Goal: Transaction & Acquisition: Obtain resource

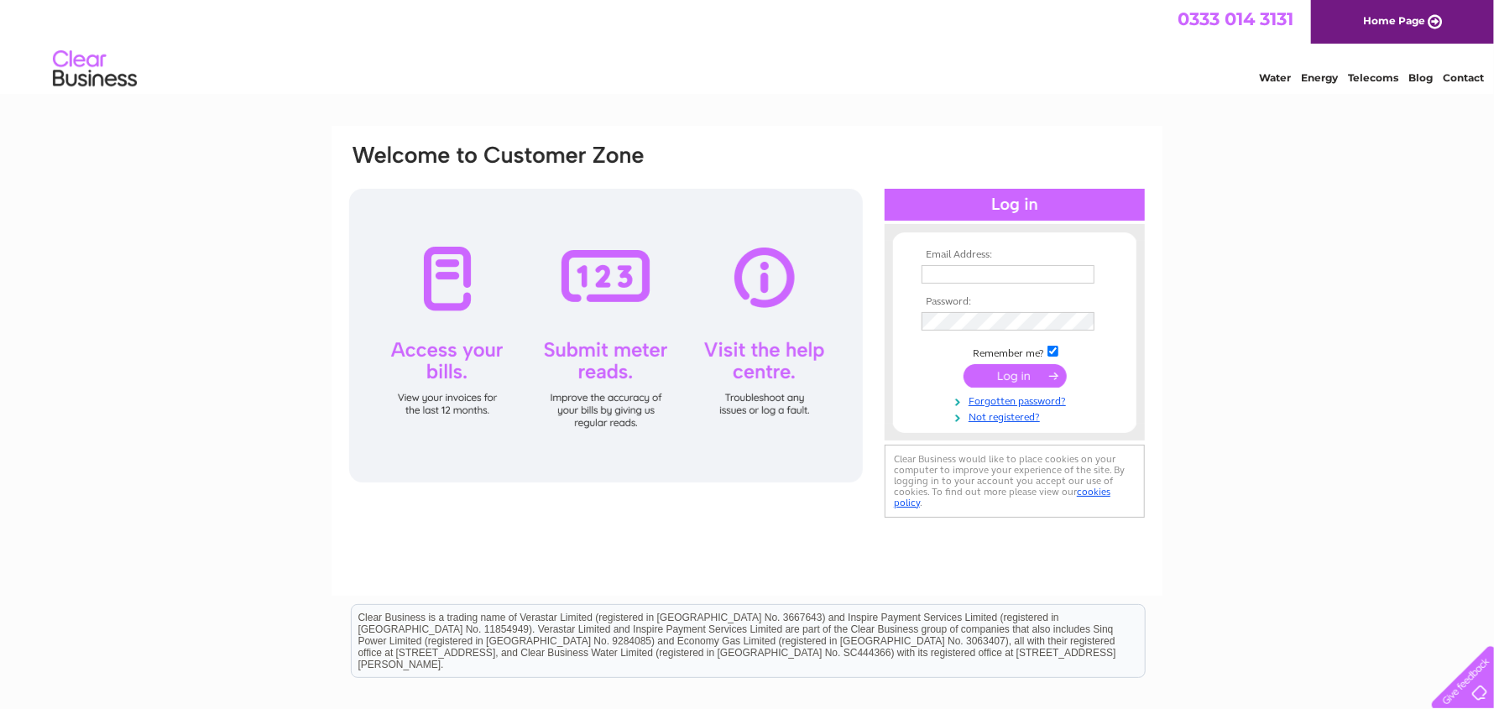
type input "elsa.ingram@rslndt.com"
click at [1002, 378] on input "submit" at bounding box center [1015, 376] width 103 height 24
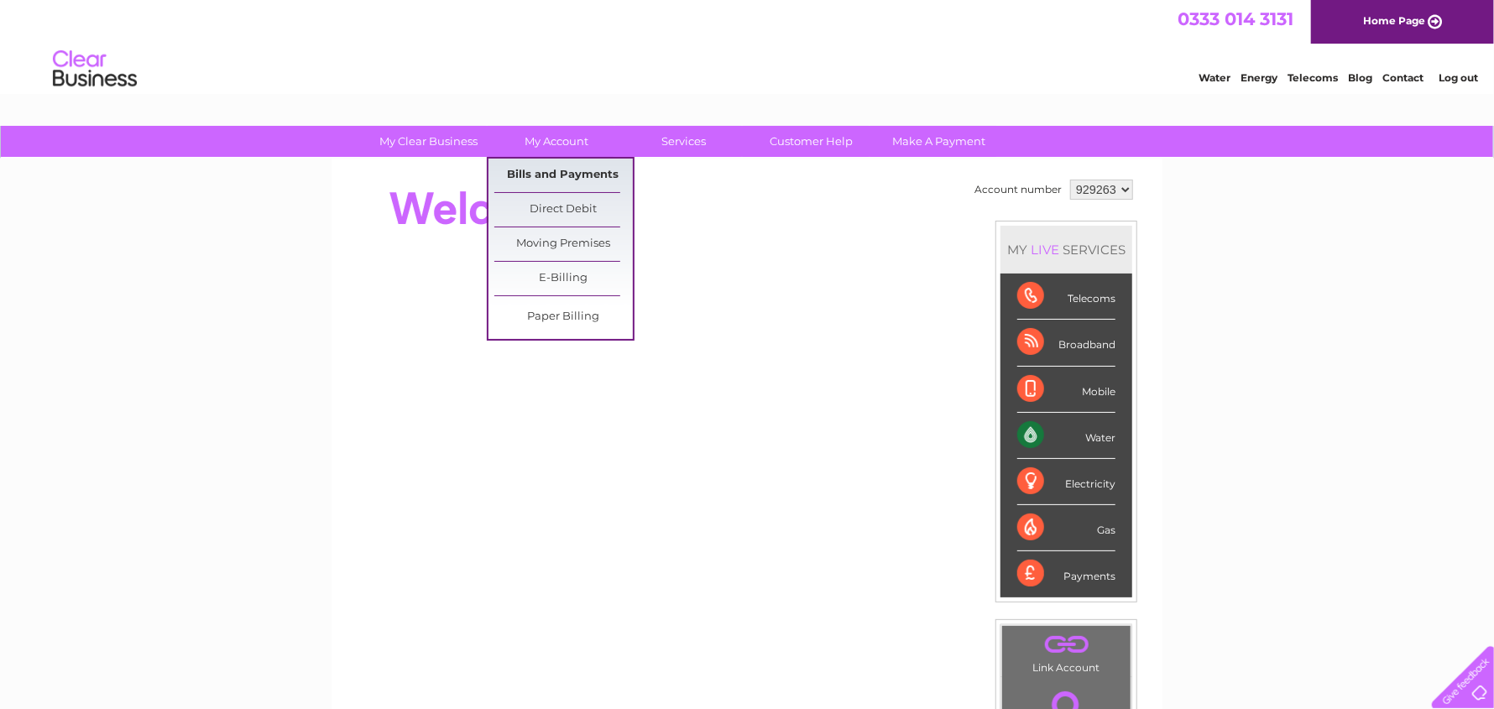
click at [565, 180] on link "Bills and Payments" at bounding box center [564, 176] width 139 height 34
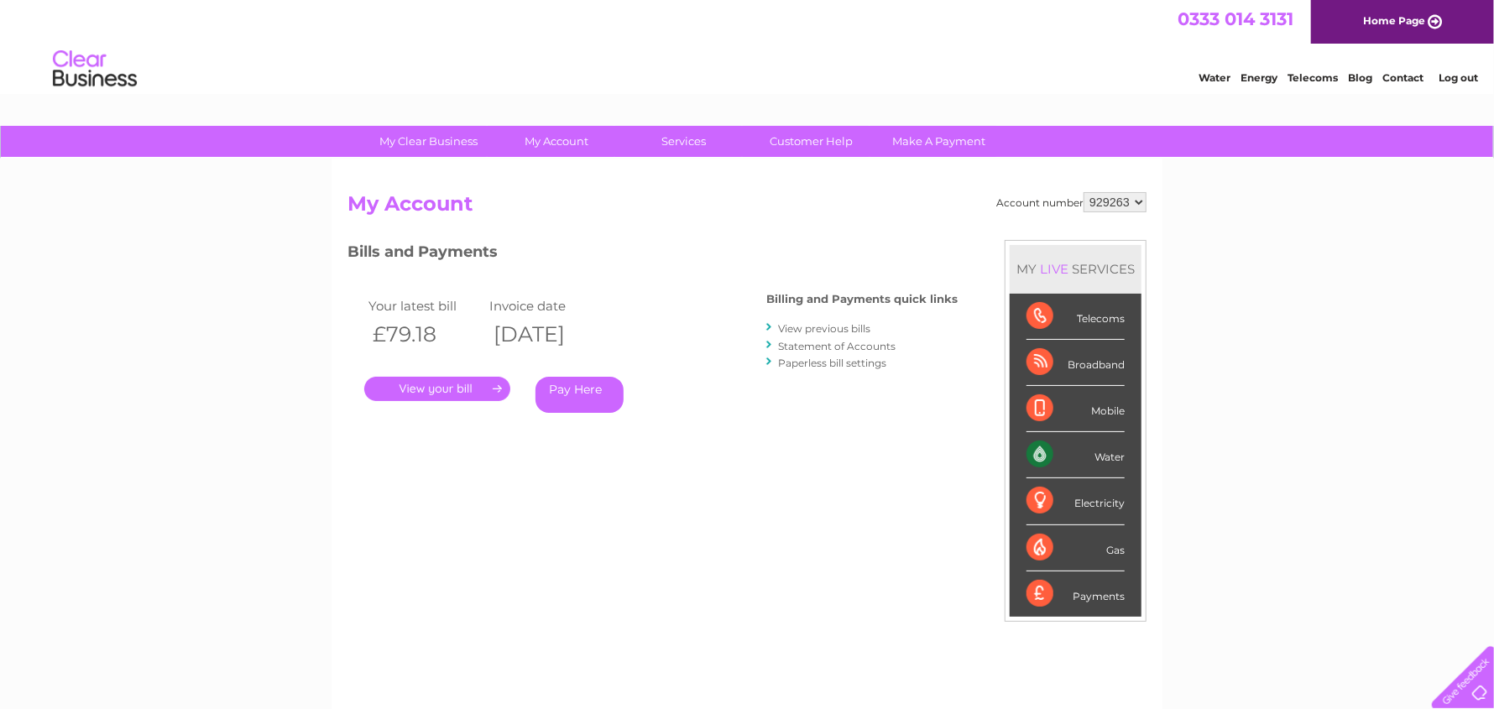
click at [427, 390] on link "." at bounding box center [437, 389] width 146 height 24
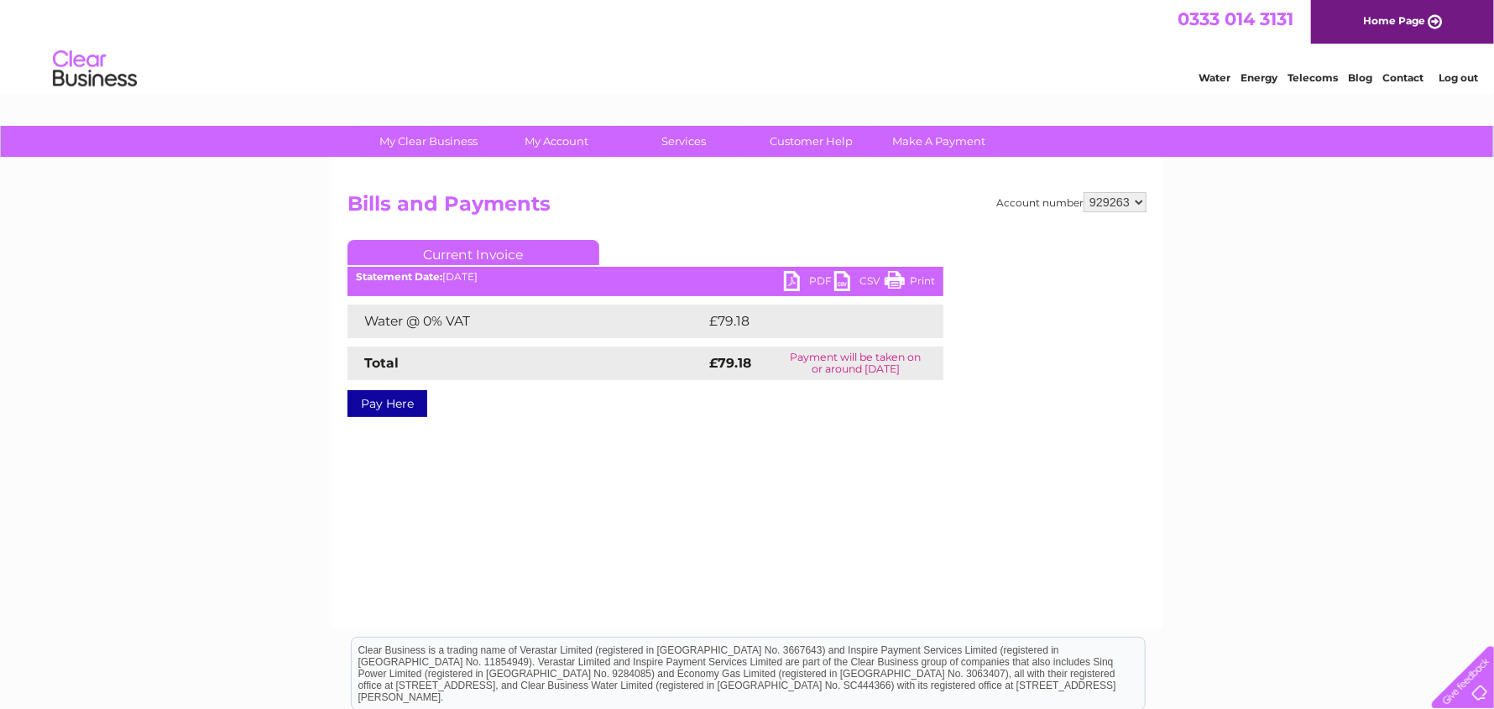
click at [797, 281] on link "PDF" at bounding box center [809, 283] width 50 height 24
click at [1471, 72] on link "Log out" at bounding box center [1458, 77] width 39 height 13
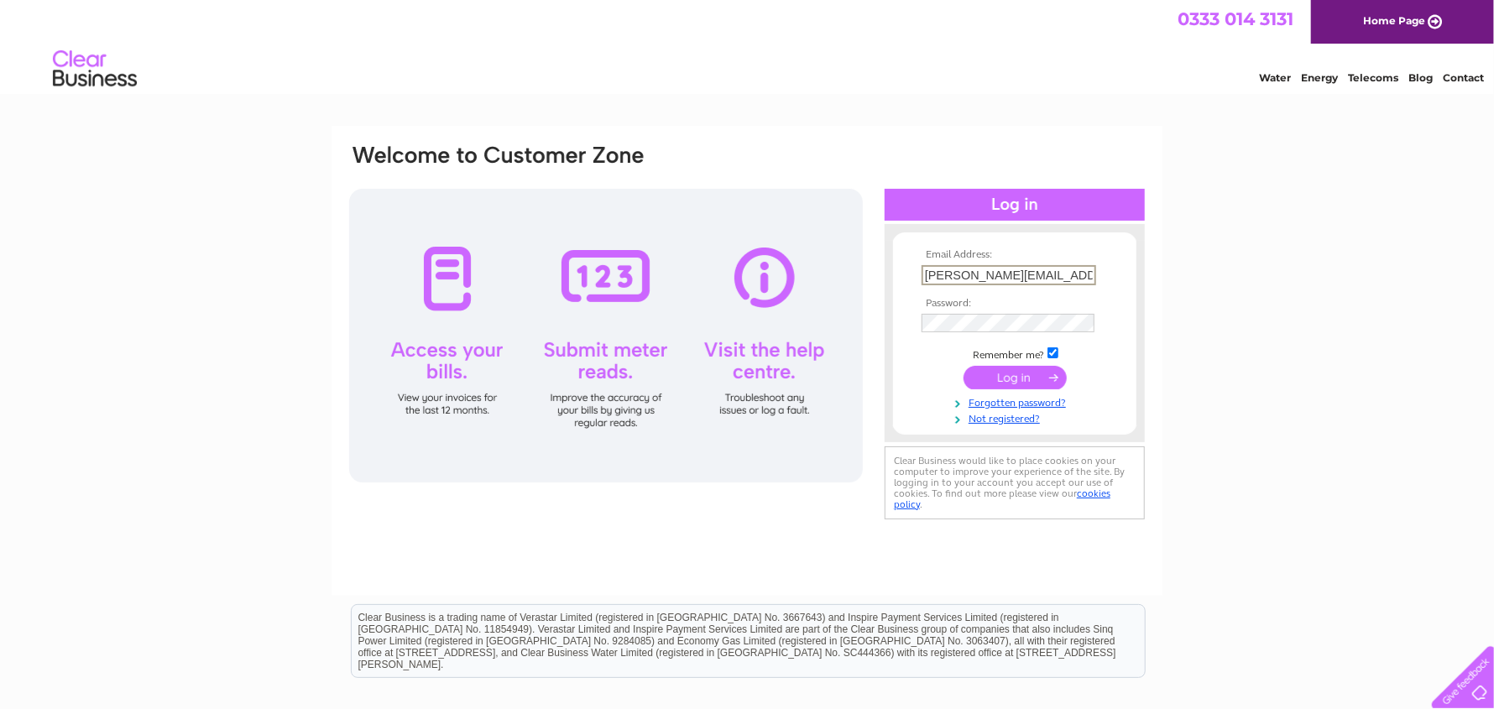
drag, startPoint x: 1074, startPoint y: 278, endPoint x: 901, endPoint y: 278, distance: 173.0
click at [901, 278] on form "Email Address: elsa.ingram@rslndt.com Password:" at bounding box center [1014, 337] width 243 height 176
type input "fiona@kenged.co.uk"
click at [1015, 385] on input "submit" at bounding box center [1015, 376] width 103 height 24
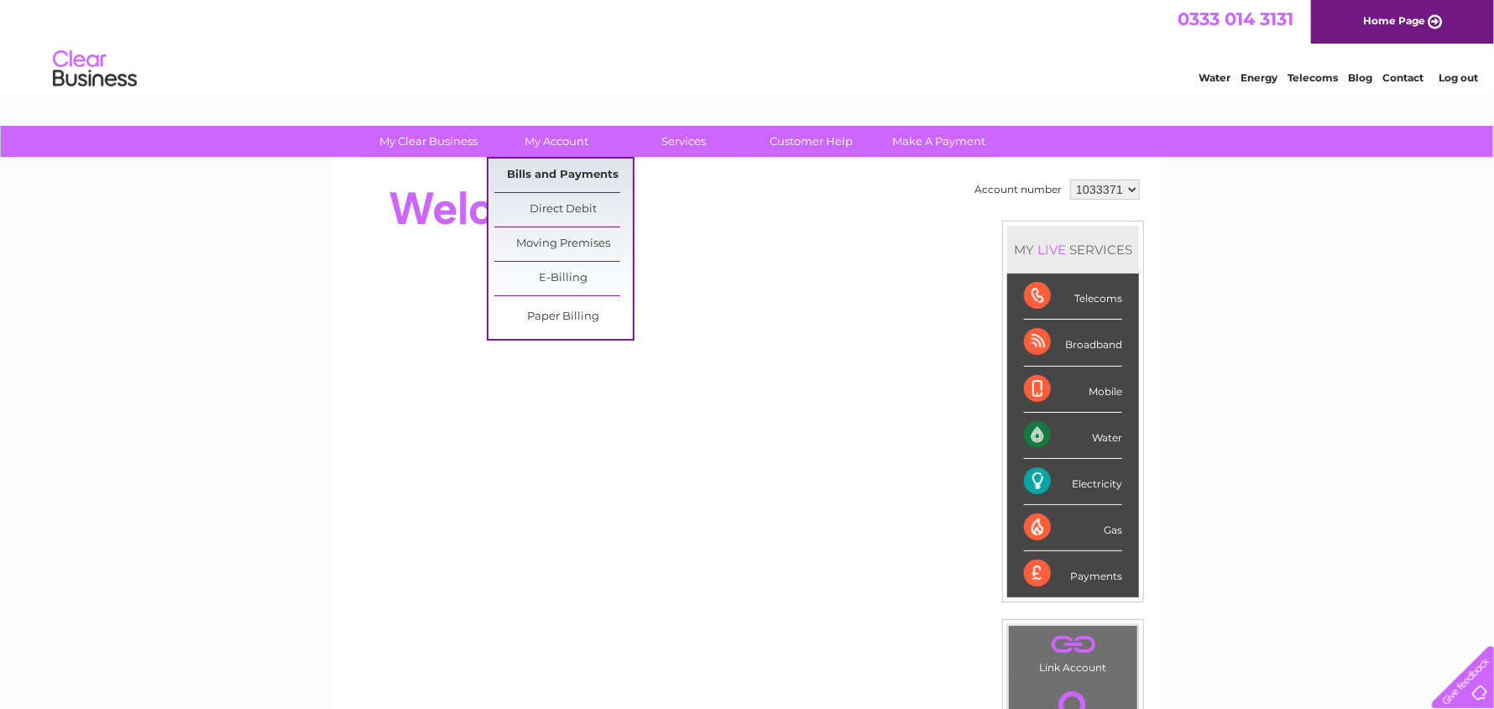
click at [545, 180] on link "Bills and Payments" at bounding box center [564, 176] width 139 height 34
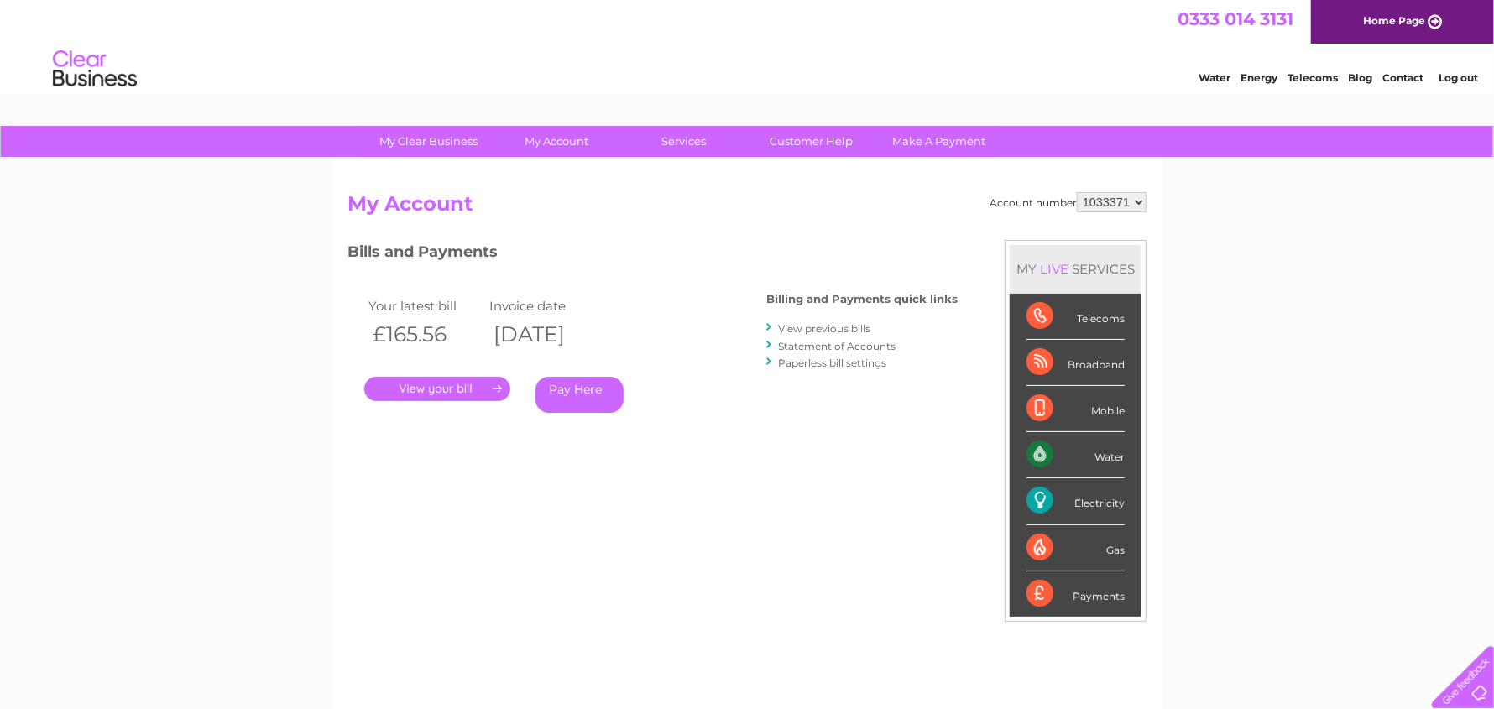
click at [421, 383] on link "." at bounding box center [437, 389] width 146 height 24
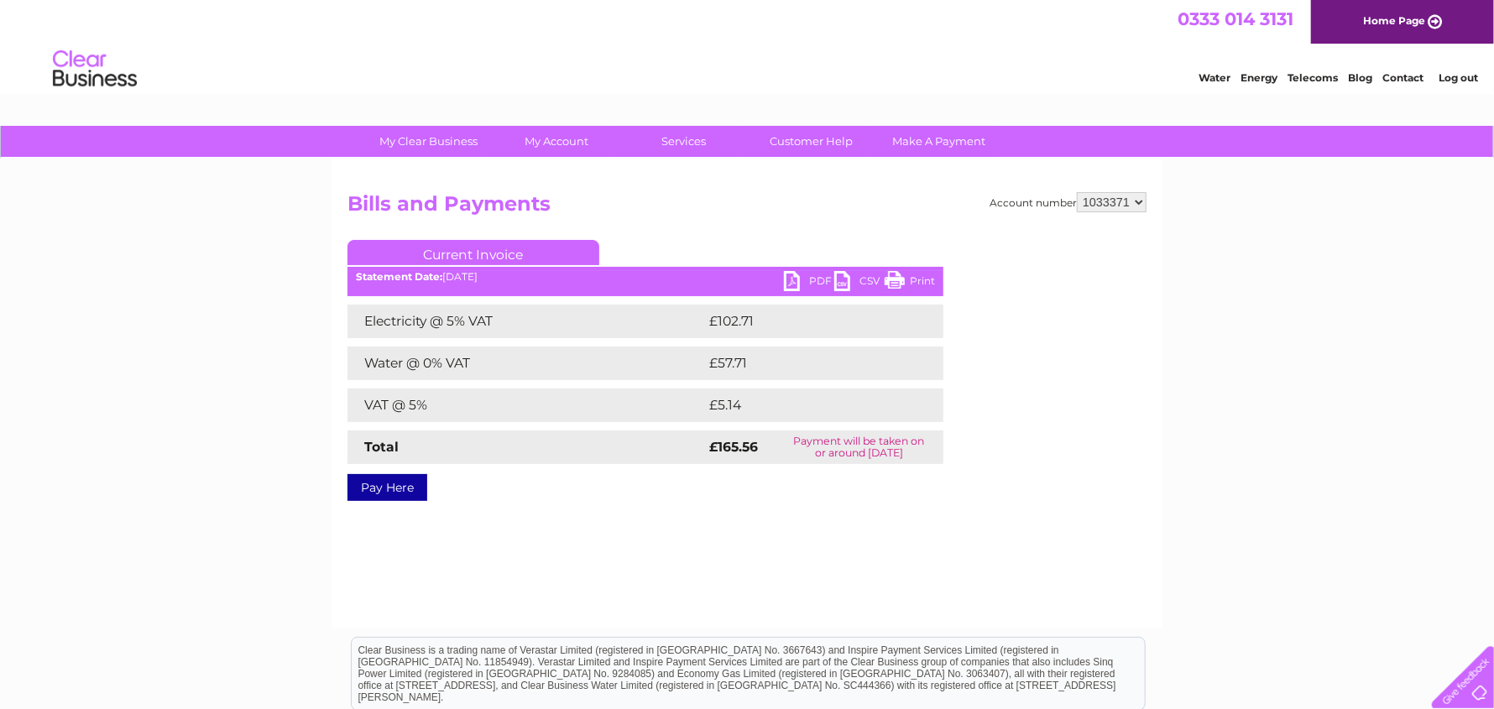
click at [814, 277] on link "PDF" at bounding box center [809, 283] width 50 height 24
